Goal: Information Seeking & Learning: Learn about a topic

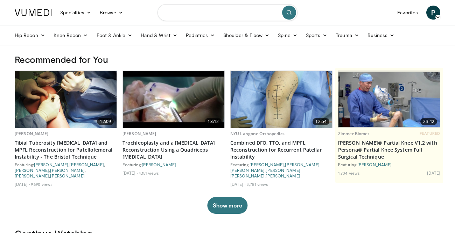
click at [187, 13] on input "Search topics, interventions" at bounding box center [227, 12] width 140 height 17
type input "**********"
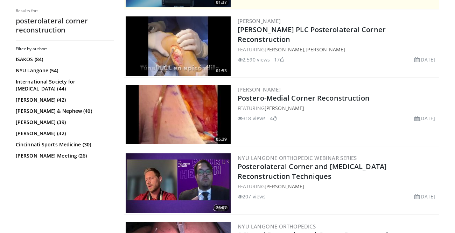
scroll to position [200, 0]
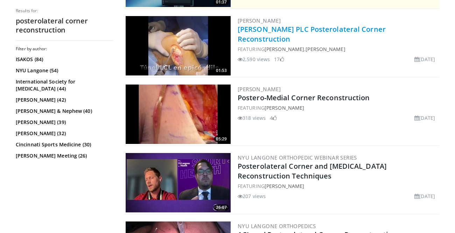
click at [284, 29] on link "Arciero PLC Posterolateral Corner Reconstruction" at bounding box center [312, 33] width 148 height 19
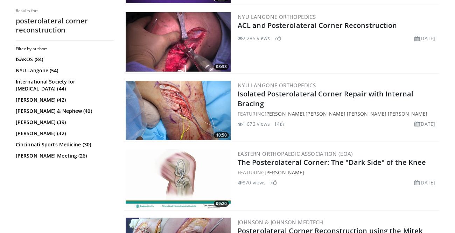
scroll to position [413, 0]
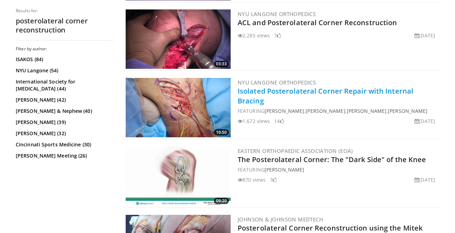
click at [254, 94] on link "Isolated Posterolateral Corner Repair with Internal Bracing" at bounding box center [326, 95] width 176 height 19
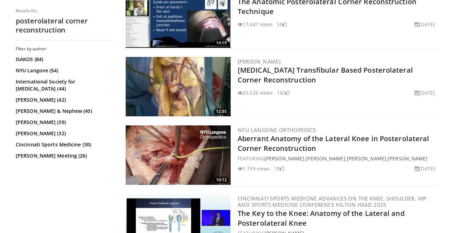
scroll to position [857, 0]
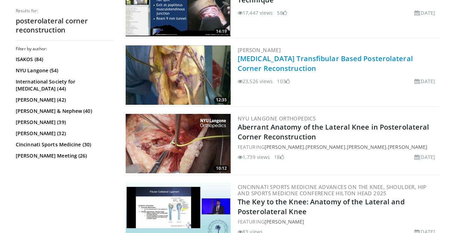
click at [272, 61] on link "Oblique Transfibular Based Posterolateral Corner Reconstruction" at bounding box center [325, 63] width 175 height 19
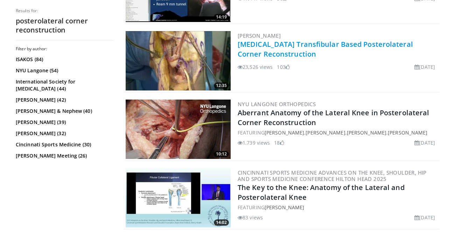
scroll to position [872, 0]
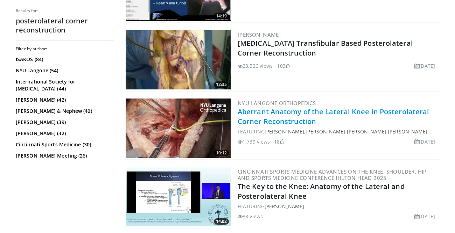
click at [281, 113] on link "Aberrant Anatomy of the Lateral Knee in Posterolateral Corner Reconstruction" at bounding box center [333, 116] width 191 height 19
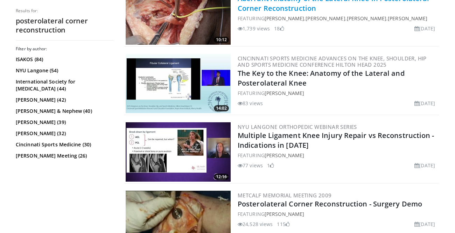
scroll to position [991, 0]
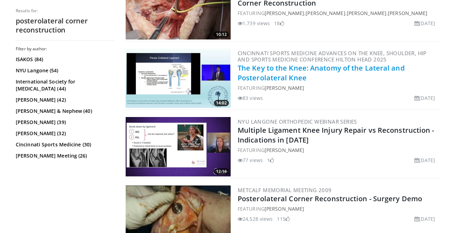
click at [270, 69] on link "The Key to the Knee: Anatomy of the Lateral and Posterolateral Knee" at bounding box center [321, 72] width 167 height 19
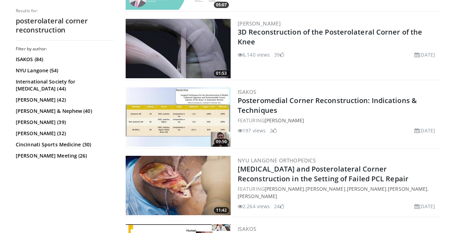
scroll to position [1421, 0]
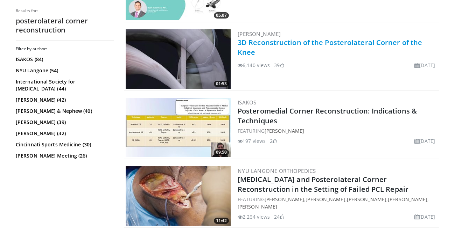
click at [256, 44] on link "3D Reconstruction of the Posterolateral Corner of the Knee" at bounding box center [330, 47] width 184 height 19
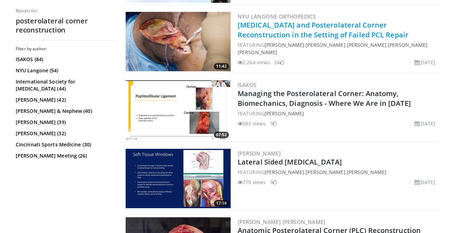
scroll to position [1574, 0]
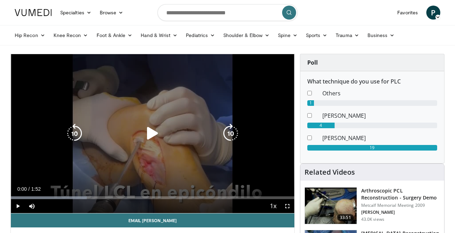
click at [155, 135] on icon "Video Player" at bounding box center [153, 134] width 20 height 20
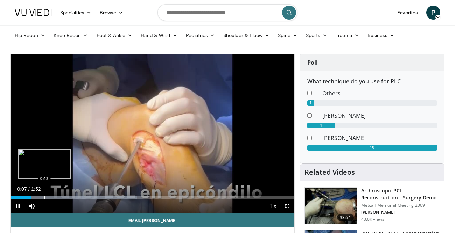
click at [45, 197] on div "Progress Bar" at bounding box center [44, 198] width 1 height 3
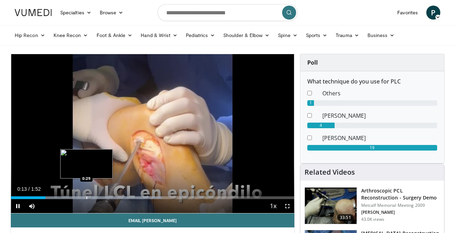
click at [86, 196] on div "Loaded : 53.33% 0:13 0:29" at bounding box center [152, 196] width 283 height 7
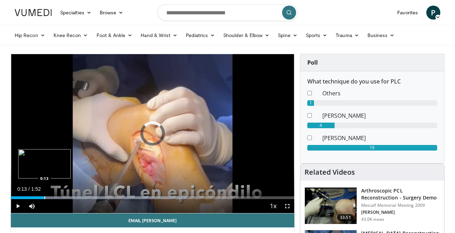
click at [44, 198] on div "Progress Bar" at bounding box center [44, 198] width 1 height 3
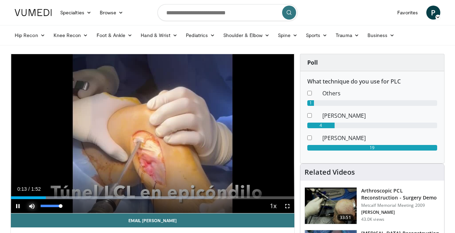
click at [29, 200] on span "Video Player" at bounding box center [32, 206] width 14 height 14
click at [27, 197] on div "Progress Bar" at bounding box center [27, 198] width 1 height 3
click at [34, 204] on span "Video Player" at bounding box center [32, 206] width 14 height 14
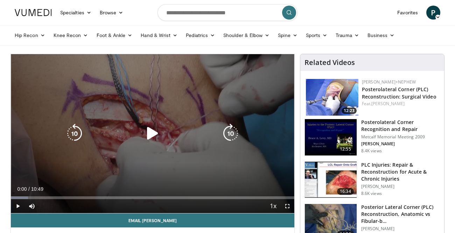
click at [147, 125] on icon "Video Player" at bounding box center [153, 134] width 20 height 20
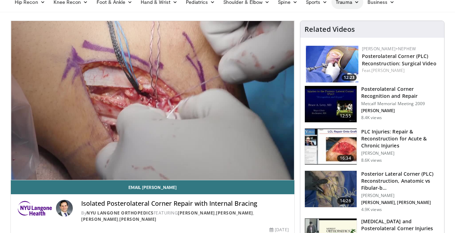
scroll to position [32, 0]
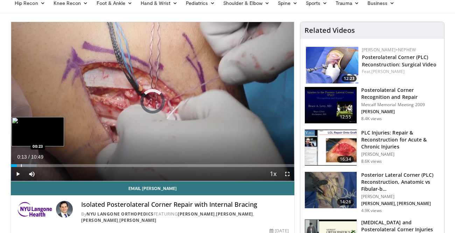
click at [21, 164] on div "Progress Bar" at bounding box center [21, 165] width 1 height 3
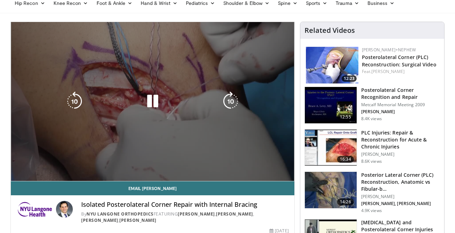
click at [27, 165] on div "10 seconds Tap to unmute" at bounding box center [152, 101] width 283 height 159
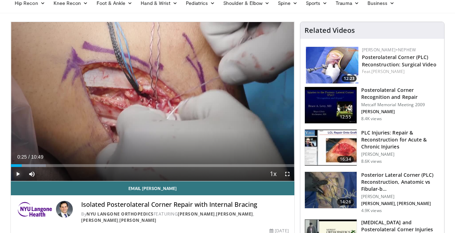
click at [17, 178] on span "Video Player" at bounding box center [18, 174] width 14 height 14
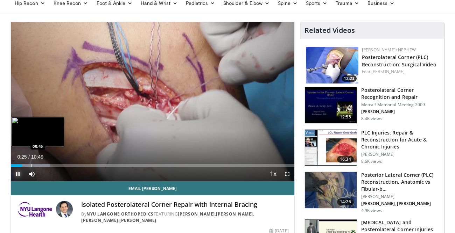
click at [31, 165] on div "Progress Bar" at bounding box center [31, 165] width 1 height 3
click at [40, 165] on div "Progress Bar" at bounding box center [39, 165] width 1 height 3
click at [34, 165] on div "Progress Bar" at bounding box center [34, 165] width 1 height 3
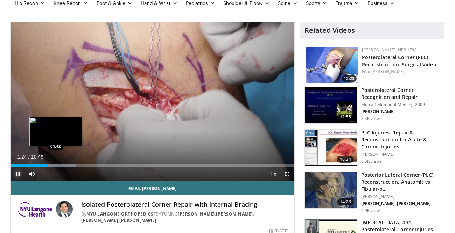
click at [56, 165] on div "Progress Bar" at bounding box center [56, 165] width 1 height 3
click at [64, 167] on div "Progress Bar" at bounding box center [64, 165] width 1 height 3
click at [61, 167] on div "Progress Bar" at bounding box center [61, 165] width 1 height 3
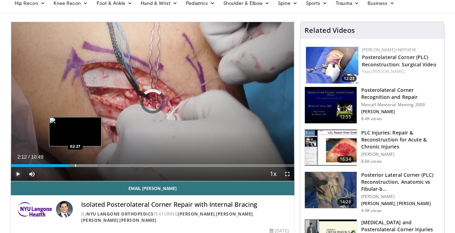
click at [75, 166] on div "Progress Bar" at bounding box center [75, 165] width 1 height 3
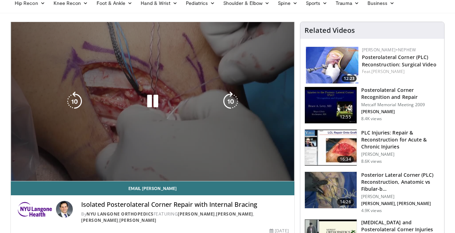
click at [83, 166] on video-js "**********" at bounding box center [152, 102] width 283 height 160
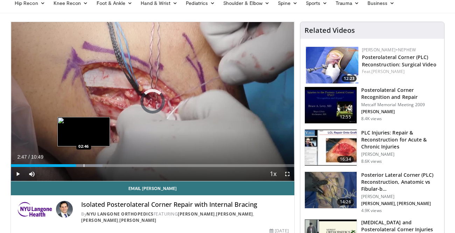
click at [84, 166] on div "Progress Bar" at bounding box center [84, 165] width 1 height 3
click at [73, 166] on div "Progress Bar" at bounding box center [73, 165] width 1 height 3
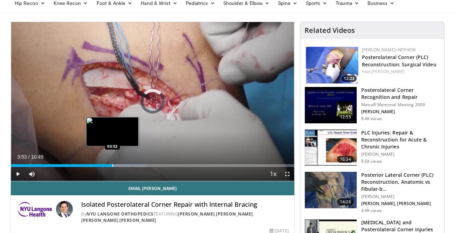
click at [112, 164] on div "Progress Bar" at bounding box center [112, 165] width 1 height 3
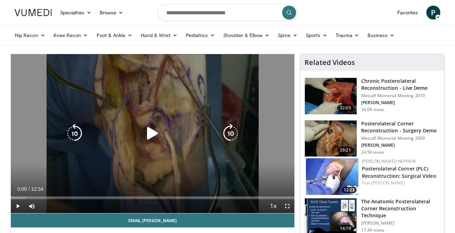
click at [151, 131] on icon "Video Player" at bounding box center [153, 134] width 20 height 20
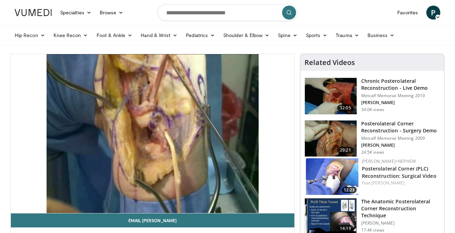
scroll to position [26, 0]
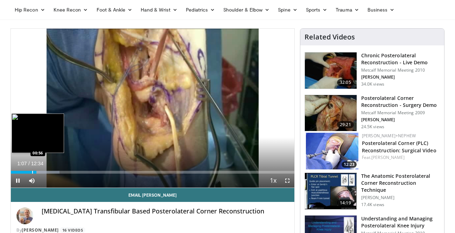
click at [32, 173] on div "Progress Bar" at bounding box center [32, 172] width 1 height 3
click at [31, 173] on div "Progress Bar" at bounding box center [31, 172] width 1 height 3
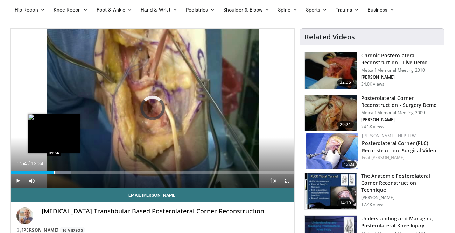
click at [54, 172] on div "Progress Bar" at bounding box center [54, 172] width 1 height 3
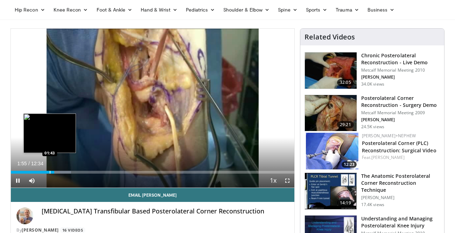
click at [50, 173] on div "Progress Bar" at bounding box center [50, 172] width 1 height 3
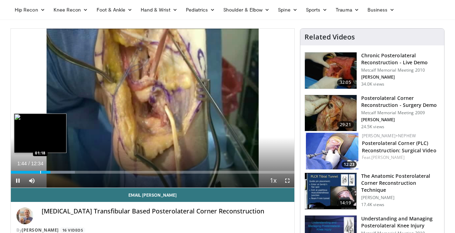
click at [40, 174] on div "Progress Bar" at bounding box center [40, 172] width 1 height 3
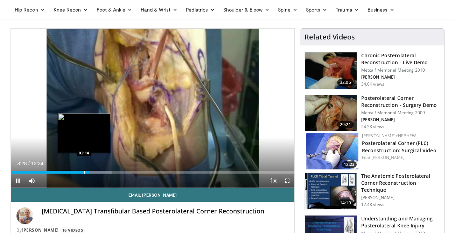
click at [84, 172] on div "Progress Bar" at bounding box center [84, 172] width 1 height 3
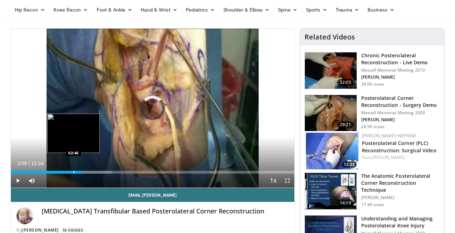
click at [73, 173] on div "Progress Bar" at bounding box center [73, 172] width 1 height 3
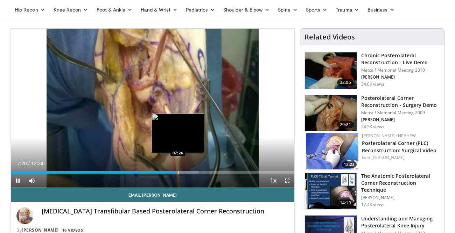
click at [178, 173] on div "Progress Bar" at bounding box center [178, 172] width 1 height 3
click at [182, 173] on div "Progress Bar" at bounding box center [182, 172] width 1 height 3
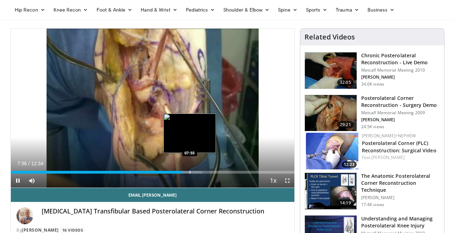
click at [190, 173] on div "Progress Bar" at bounding box center [190, 172] width 1 height 3
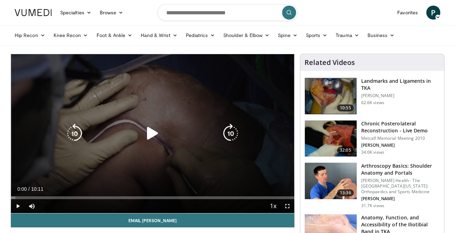
click at [137, 133] on div "Video Player" at bounding box center [153, 134] width 170 height 14
click at [150, 137] on icon "Video Player" at bounding box center [153, 134] width 20 height 20
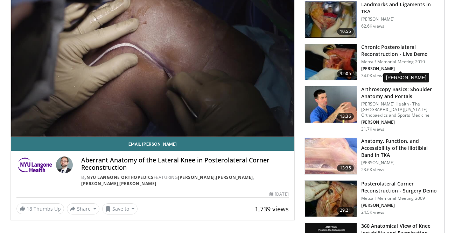
scroll to position [32, 0]
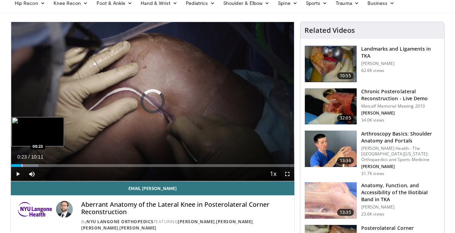
click at [22, 164] on div "Progress Bar" at bounding box center [22, 165] width 1 height 3
click at [29, 164] on div "Progress Bar" at bounding box center [29, 165] width 1 height 3
click at [36, 166] on div "Progress Bar" at bounding box center [36, 165] width 1 height 3
click at [31, 166] on div "Progress Bar" at bounding box center [31, 165] width 1 height 3
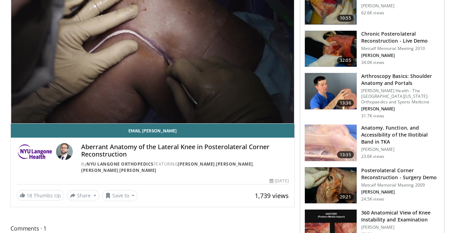
scroll to position [0, 0]
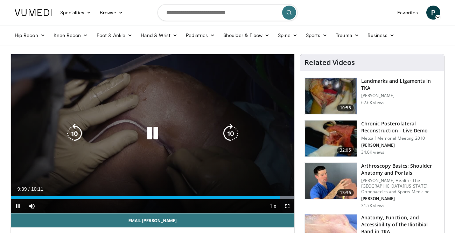
click at [149, 138] on icon "Video Player" at bounding box center [153, 134] width 20 height 20
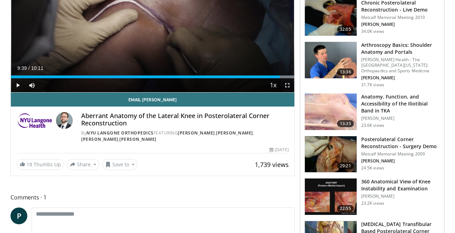
scroll to position [113, 0]
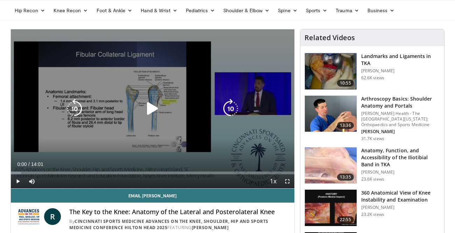
scroll to position [35, 0]
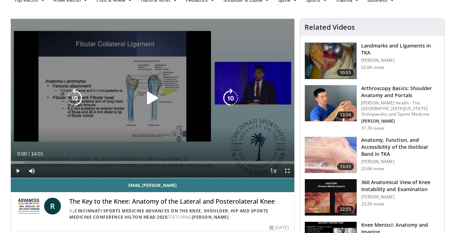
click at [153, 92] on icon "Video Player" at bounding box center [153, 99] width 20 height 20
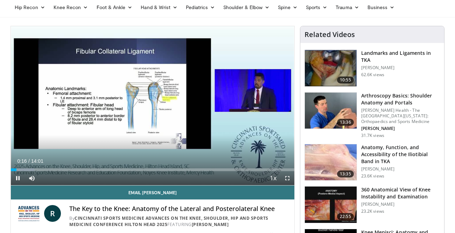
scroll to position [22, 0]
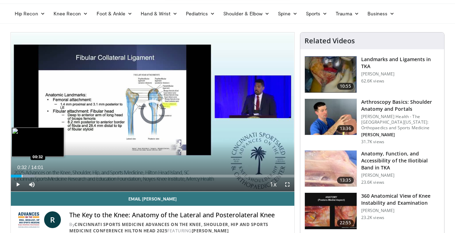
click at [22, 174] on div "Loaded : 8.24% 00:17 00:32" at bounding box center [152, 174] width 283 height 7
click at [28, 174] on div "Loaded : 11.78% 00:33 00:50" at bounding box center [152, 174] width 283 height 7
click at [40, 175] on div "Progress Bar" at bounding box center [40, 176] width 1 height 3
click at [34, 175] on div "Progress Bar" at bounding box center [34, 176] width 1 height 3
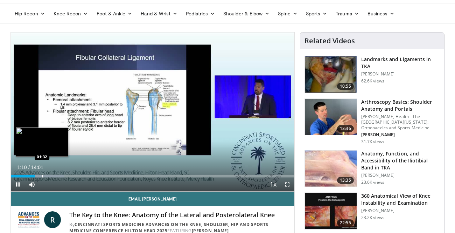
click at [42, 176] on div "Progress Bar" at bounding box center [42, 176] width 1 height 3
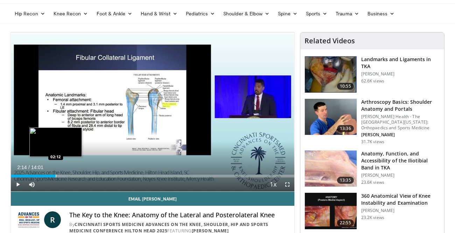
click at [56, 176] on div "Progress Bar" at bounding box center [56, 176] width 1 height 3
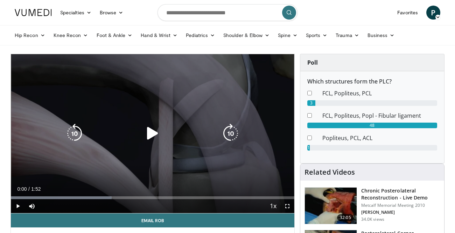
click at [150, 132] on icon "Video Player" at bounding box center [153, 134] width 20 height 20
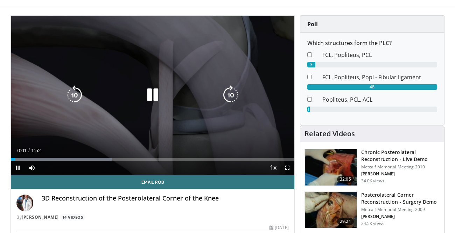
scroll to position [35, 0]
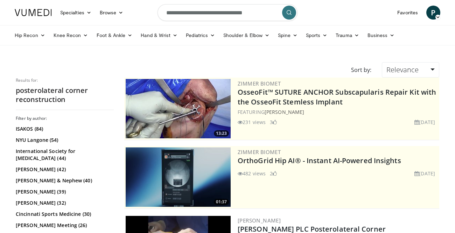
scroll to position [1574, 0]
